Goal: Information Seeking & Learning: Find specific fact

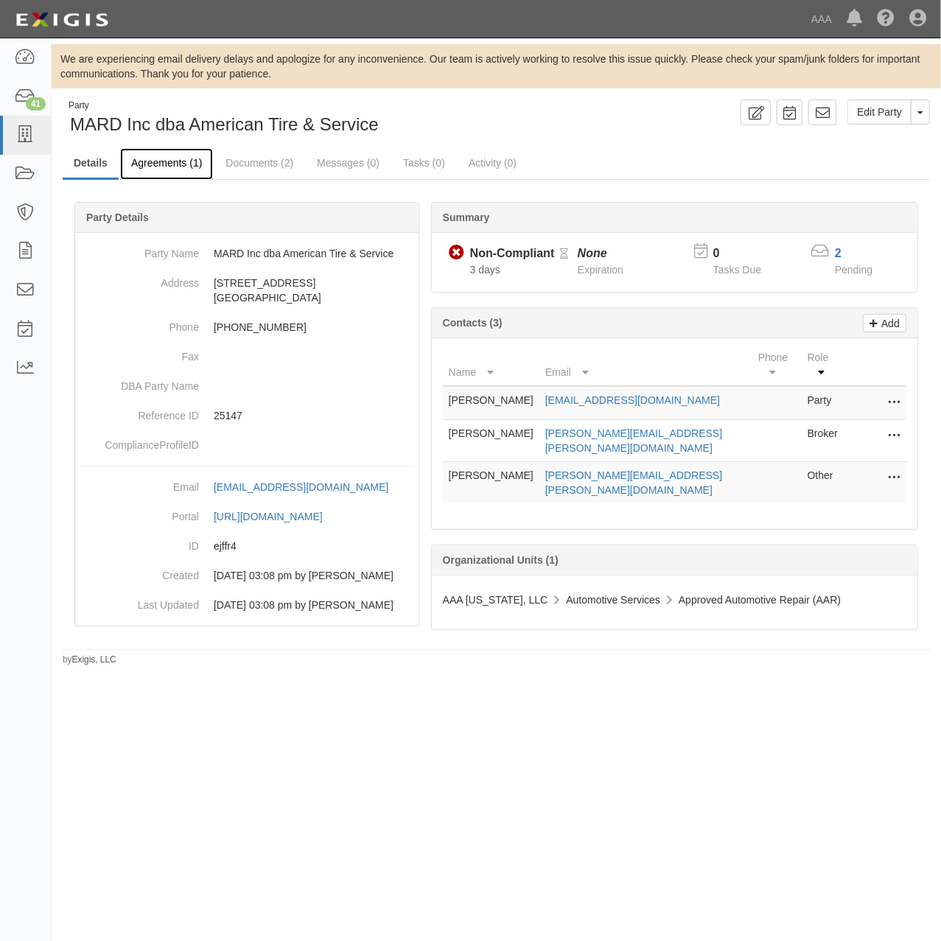
click at [198, 162] on link "Agreements (1)" at bounding box center [166, 164] width 93 height 32
